Goal: Transaction & Acquisition: Purchase product/service

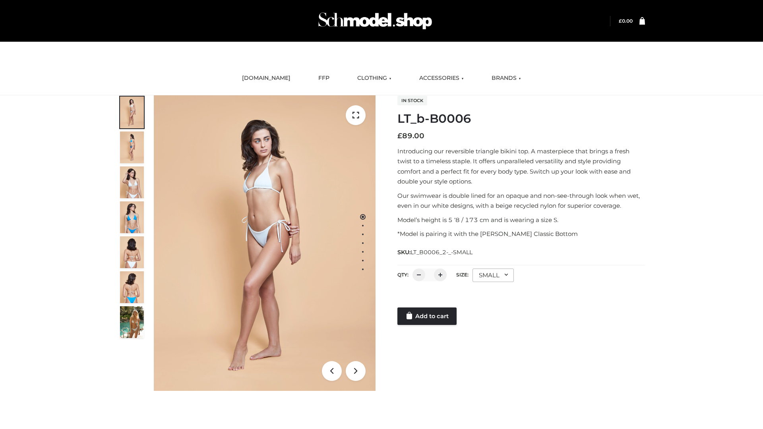
click at [428, 316] on link "Add to cart" at bounding box center [427, 316] width 59 height 17
